Goal: Information Seeking & Learning: Learn about a topic

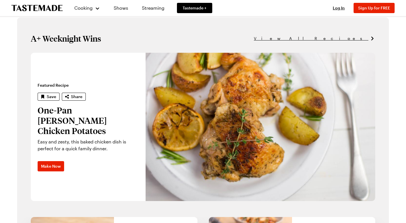
scroll to position [371, 0]
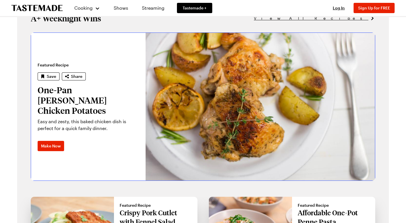
click at [31, 95] on link "One-Pan Lemon Herb Chicken Potatoes" at bounding box center [31, 107] width 0 height 148
